Goal: Task Accomplishment & Management: Complete application form

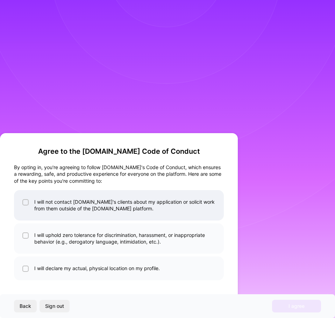
click at [27, 202] on input "checkbox" at bounding box center [26, 202] width 5 height 5
checkbox input "true"
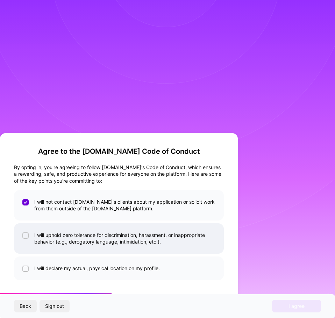
click at [27, 236] on input "checkbox" at bounding box center [26, 236] width 5 height 5
checkbox input "true"
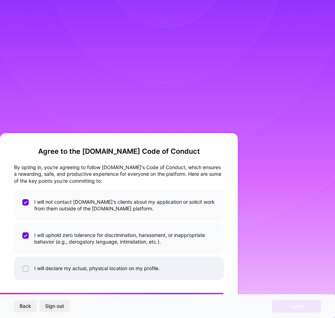
click at [23, 267] on div at bounding box center [25, 269] width 6 height 6
checkbox input "true"
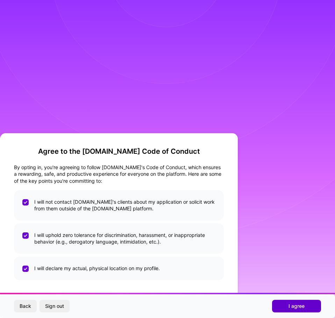
click at [297, 309] on span "I agree" at bounding box center [297, 306] width 16 height 7
